Goal: Task Accomplishment & Management: Use online tool/utility

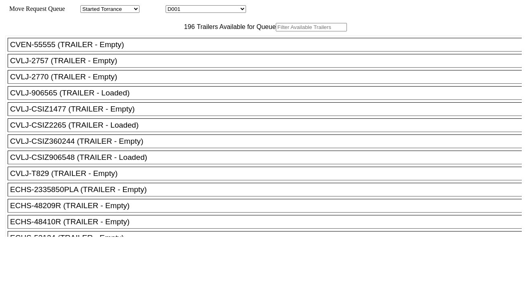
click at [276, 31] on input "text" at bounding box center [311, 27] width 71 height 8
paste input "CMAU9176588"
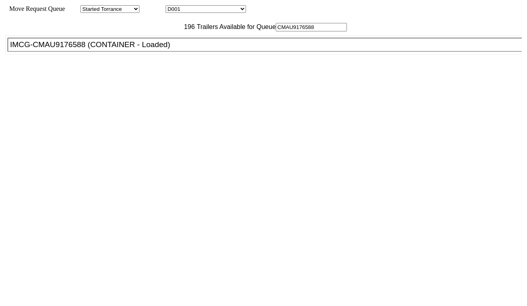
type input "CMAU9176588"
click at [155, 49] on div "IMCG-CMAU9176588 (CONTAINER - Loaded)" at bounding box center [268, 44] width 517 height 9
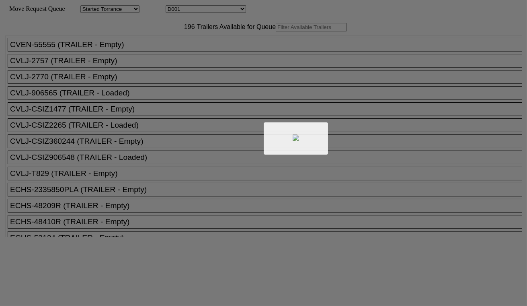
click at [199, 7] on div at bounding box center [263, 153] width 527 height 306
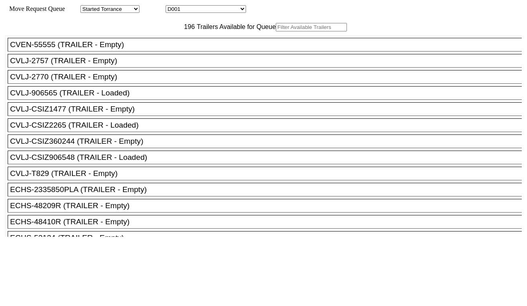
click at [199, 11] on select "D001 D002 D003 D004 D005 D006 D007 D008 D009 D010 D011 D012 D013 D014 D015 D016…" at bounding box center [206, 9] width 80 height 8
select select "3251"
click at [173, 6] on select "D001 D002 D003 D004 D005 D006 D007 D008 D009 D010 D011 D012 D013 D014 D015 D016…" at bounding box center [206, 9] width 80 height 8
click at [276, 31] on input "text" at bounding box center [311, 27] width 71 height 8
paste input "CMAU7600547"
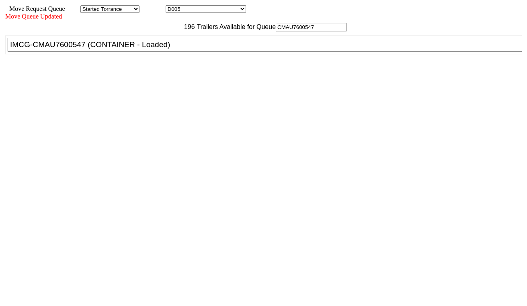
type input "CMAU7600547"
click at [168, 49] on div "IMCG-CMAU7600547 (CONTAINER - Loaded)" at bounding box center [268, 44] width 517 height 9
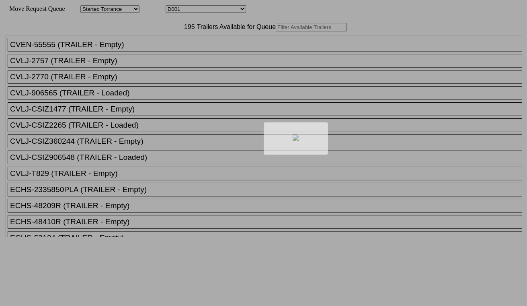
click at [226, 7] on div at bounding box center [263, 153] width 527 height 306
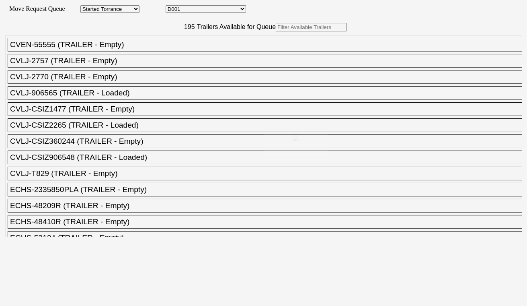
click at [225, 9] on select "D001 D002 D003 D004 D005 D006 D007 D008 D009 D010 D011 D012 D013 D014 D015 D016…" at bounding box center [206, 9] width 80 height 8
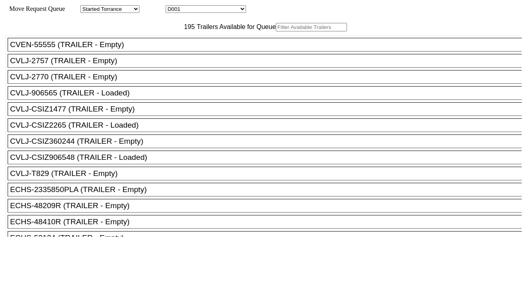
select select "3254"
click at [173, 6] on select "D001 D002 D003 D004 D005 D006 D007 D008 D009 D010 D011 D012 D013 D014 D015 D016…" at bounding box center [206, 9] width 80 height 8
click at [276, 31] on input "text" at bounding box center [311, 27] width 71 height 8
paste input "MSDU5538067"
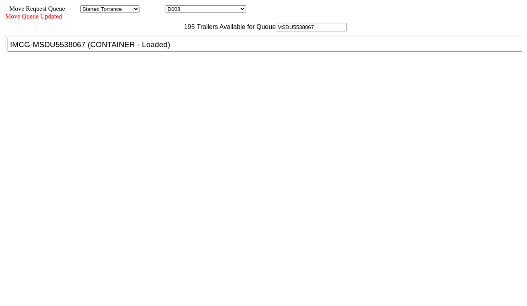
type input "MSDU5538067"
click at [167, 49] on div "IMCG-MSDU5538067 (CONTAINER - Loaded)" at bounding box center [268, 44] width 517 height 9
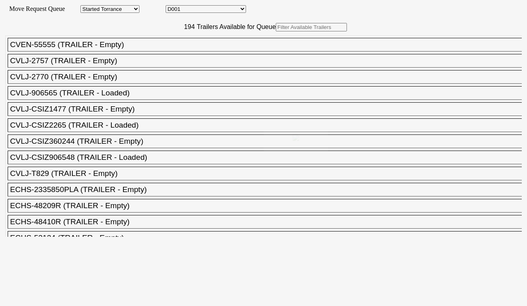
click at [216, 13] on select "D001 D002 D003 D004 D005 D006 D007 D008 D009 D010 D011 D012 D013 D014 D015 D016…" at bounding box center [206, 9] width 80 height 8
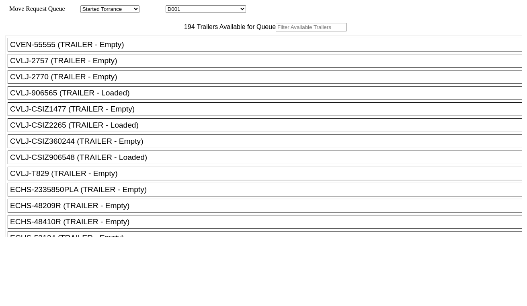
select select "3256"
click at [173, 6] on select "D001 D002 D003 D004 D005 D006 D007 D008 D009 D010 D011 D012 D013 D014 D015 D016…" at bounding box center [206, 9] width 80 height 8
click at [276, 31] on input "text" at bounding box center [311, 27] width 71 height 8
paste input "TEMU6804763"
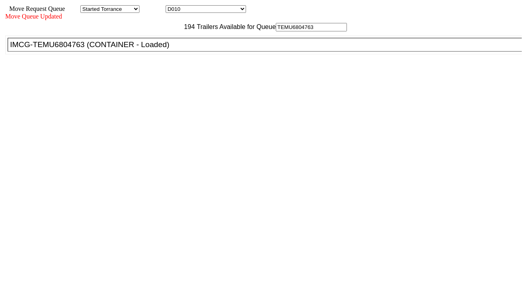
type input "TEMU6804763"
click at [172, 49] on div "IMCG-TEMU6804763 (CONTAINER - Loaded)" at bounding box center [268, 44] width 517 height 9
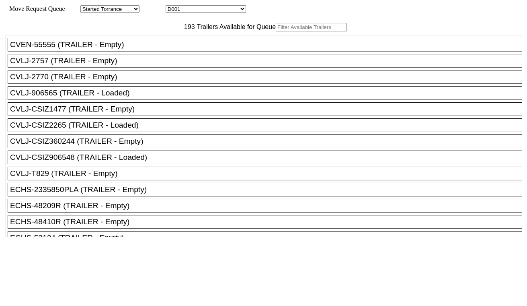
click at [187, 9] on select "D001 D002 D003 D004 D005 D006 D007 D008 D009 D010 D011 D012 D013 D014 D015 D016…" at bounding box center [206, 9] width 80 height 8
select select "3257"
click at [173, 6] on select "D001 D002 D003 D004 D005 D006 D007 D008 D009 D010 D011 D012 D013 D014 D015 D016…" at bounding box center [206, 9] width 80 height 8
click at [276, 31] on input "text" at bounding box center [311, 27] width 71 height 8
paste input "MRSU7572940"
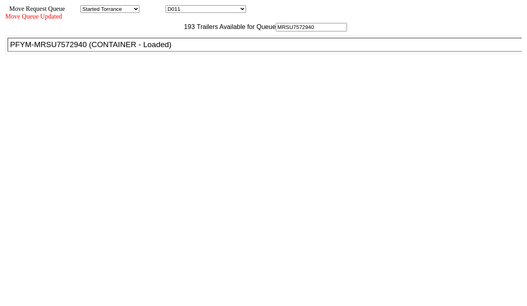
type input "MRSU7572940"
click at [168, 49] on div "PFYM-MRSU7572940 (CONTAINER - Loaded)" at bounding box center [268, 44] width 517 height 9
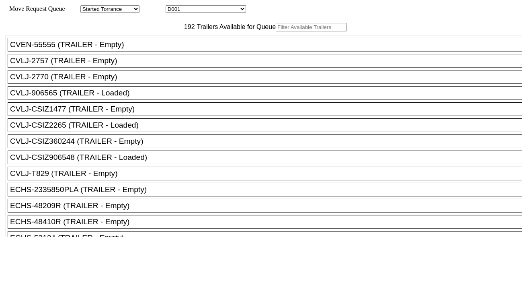
click at [189, 11] on select "D001 D002 D003 D004 D005 D006 D007 D008 D009 D010 D011 D012 D013 D014 D015 D016…" at bounding box center [206, 9] width 80 height 8
select select "3258"
click at [173, 6] on select "D001 D002 D003 D004 D005 D006 D007 D008 D009 D010 D011 D012 D013 D014 D015 D016…" at bounding box center [206, 9] width 80 height 8
click at [276, 31] on input "text" at bounding box center [311, 27] width 71 height 8
paste input "MRSU8202468"
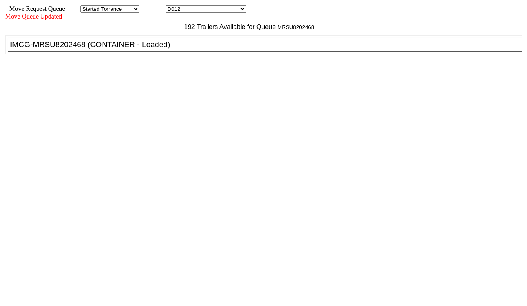
type input "MRSU8202468"
click at [166, 49] on div "IMCG-MRSU8202468 (CONTAINER - Loaded)" at bounding box center [268, 44] width 517 height 9
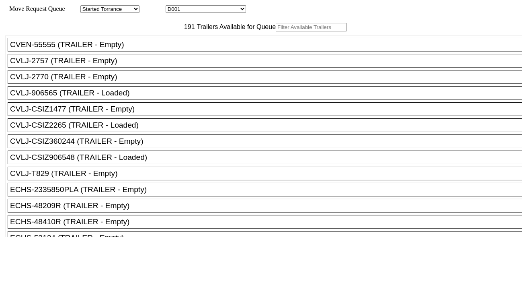
click at [276, 31] on input "text" at bounding box center [311, 27] width 71 height 8
paste input "MRSU6487607"
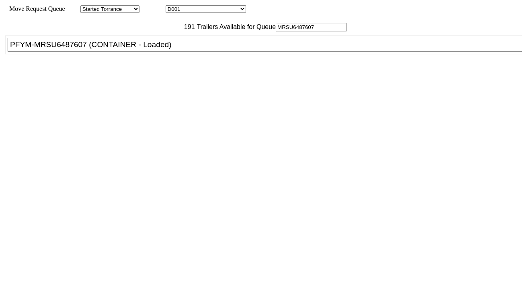
type input "MRSU6487607"
click at [166, 49] on div "PFYM-MRSU6487607 (CONTAINER - Loaded)" at bounding box center [268, 44] width 517 height 9
